Goal: Information Seeking & Learning: Learn about a topic

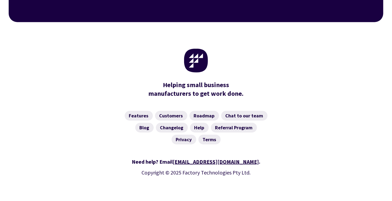
scroll to position [2188, 0]
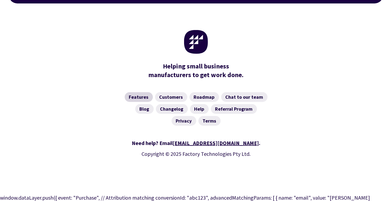
click at [136, 92] on link "Features" at bounding box center [139, 97] width 28 height 10
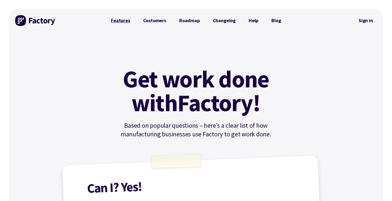
click at [121, 20] on link "Features" at bounding box center [120, 20] width 32 height 11
click at [153, 20] on link "Customers" at bounding box center [155, 20] width 36 height 11
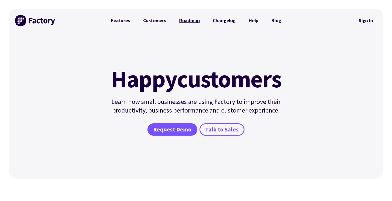
click at [192, 18] on link "Roadmap" at bounding box center [190, 20] width 34 height 11
click at [228, 21] on link "Changelog" at bounding box center [224, 20] width 36 height 11
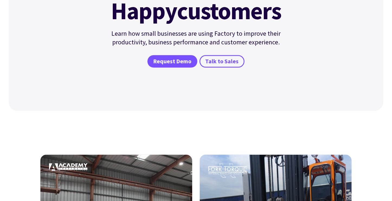
scroll to position [67, 0]
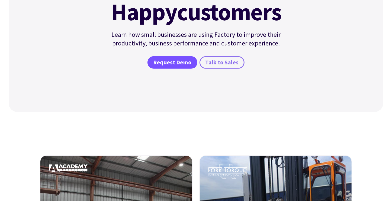
click at [227, 63] on span "Talk to Sales" at bounding box center [221, 63] width 33 height 8
click at [216, 93] on div "Happy customers Learn how small businesses are using Factory to improve their p…" at bounding box center [196, 38] width 190 height 147
